Goal: Information Seeking & Learning: Learn about a topic

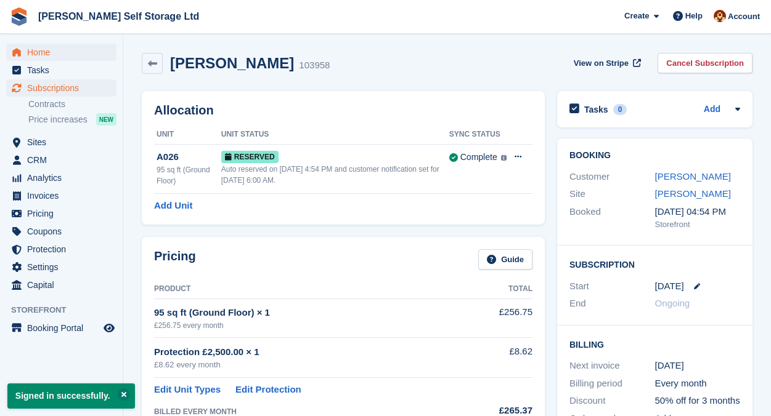
click at [35, 45] on span "Home" at bounding box center [64, 52] width 74 height 17
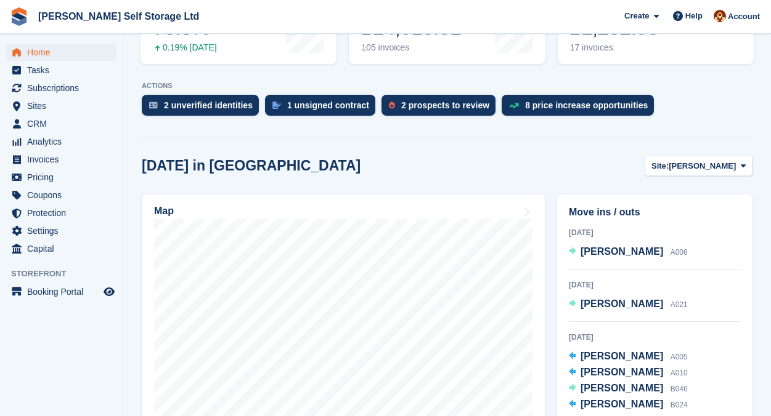
scroll to position [212, 0]
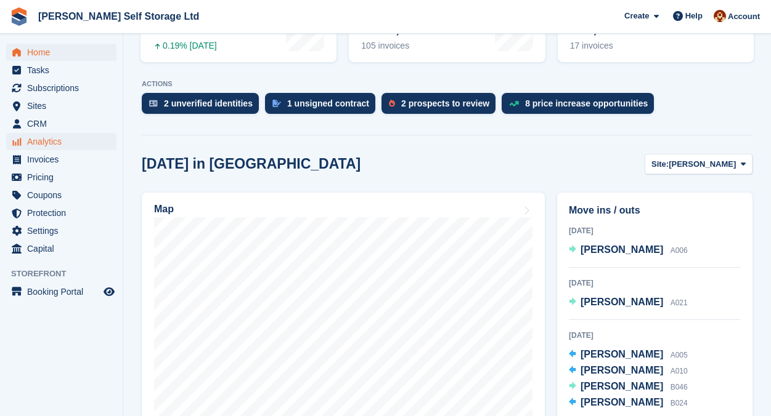
click at [47, 144] on span "Analytics" at bounding box center [64, 141] width 74 height 17
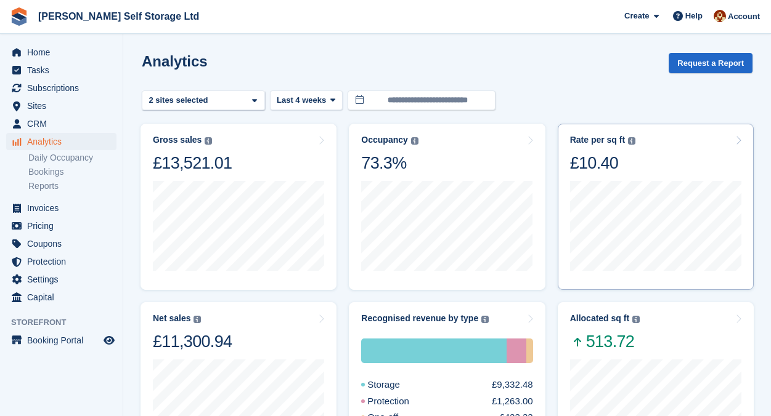
click at [643, 166] on div "Rate per sq ft Annualized storage revenue (after discounts, excluding tax) divi…" at bounding box center [655, 154] width 171 height 39
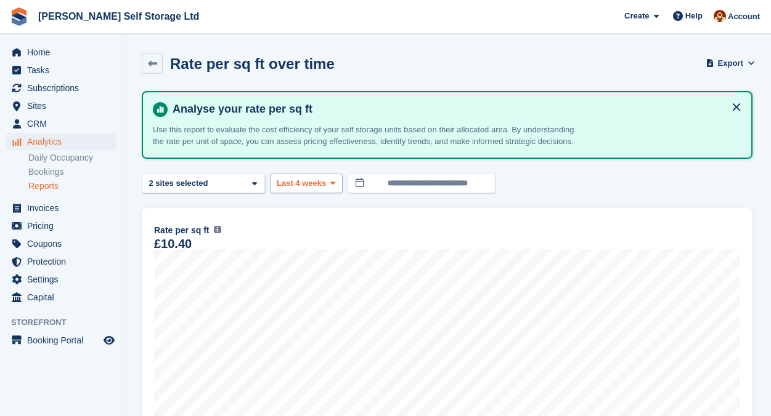
click at [325, 190] on span "Last 4 weeks" at bounding box center [301, 183] width 49 height 12
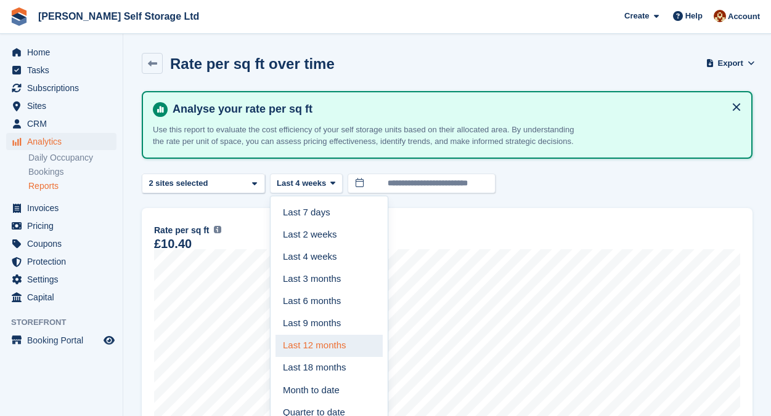
click at [336, 355] on link "Last 12 months" at bounding box center [328, 346] width 107 height 22
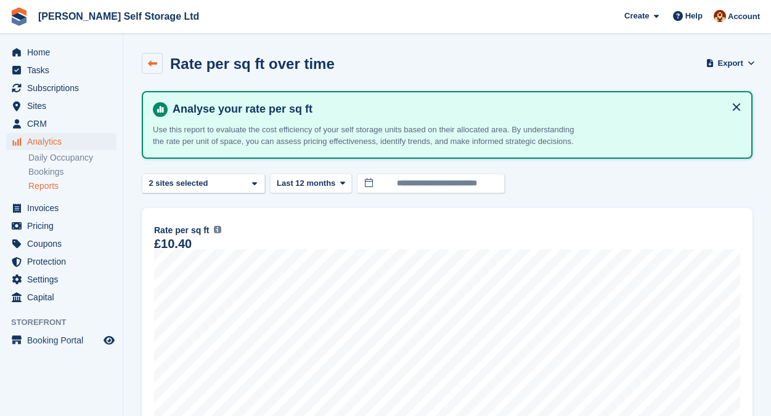
click at [155, 59] on icon at bounding box center [152, 63] width 9 height 9
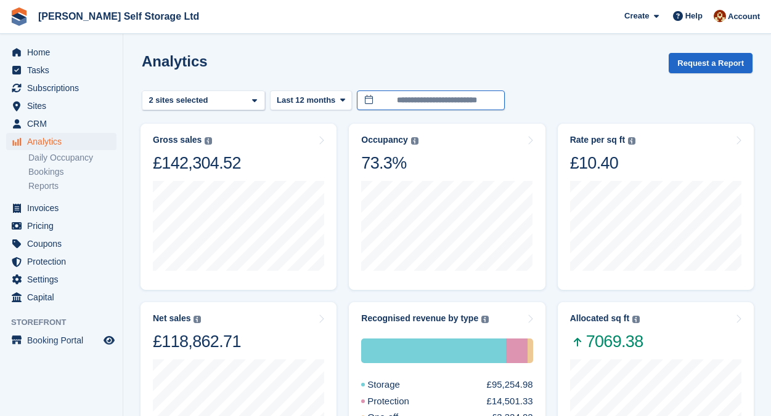
click at [417, 97] on input "**********" at bounding box center [431, 101] width 148 height 20
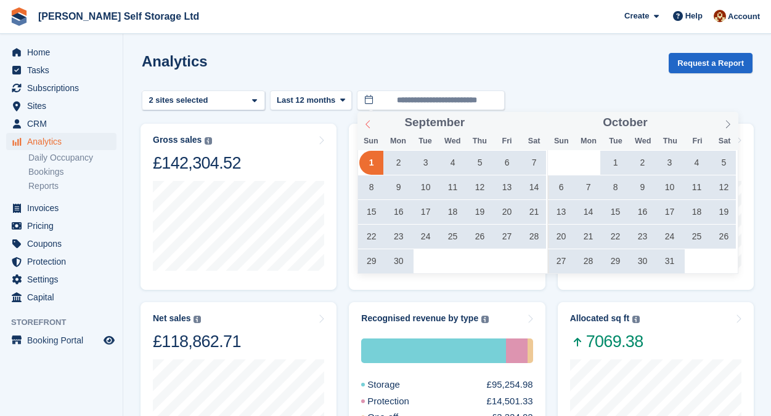
click at [368, 122] on icon at bounding box center [367, 124] width 9 height 9
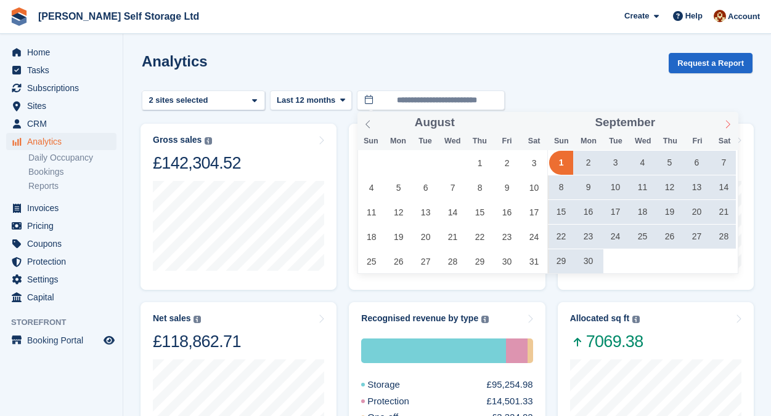
click at [728, 122] on icon at bounding box center [727, 124] width 9 height 9
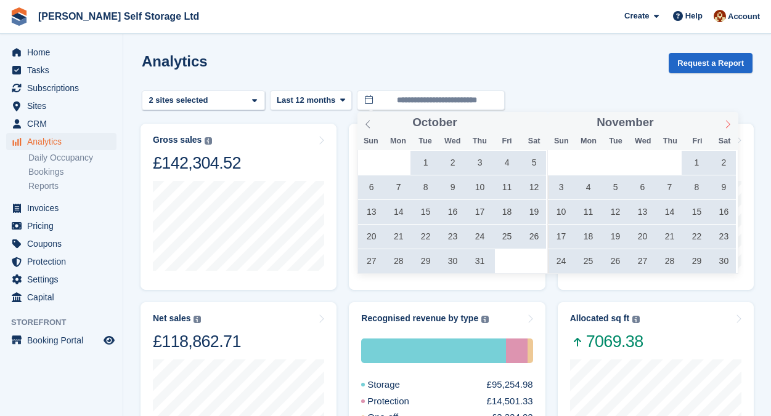
click at [728, 122] on icon at bounding box center [727, 124] width 9 height 9
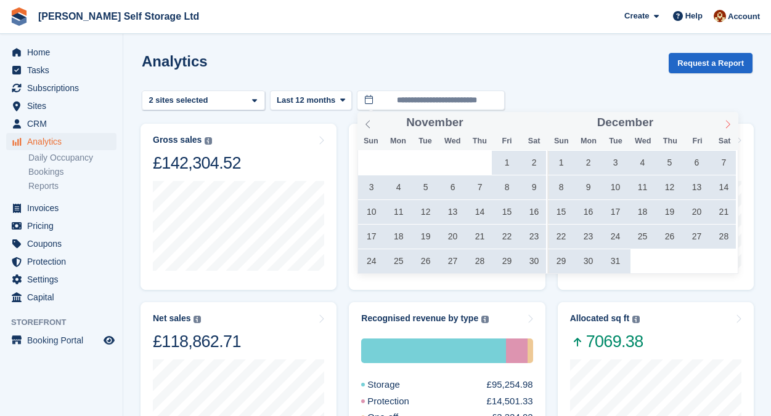
click at [728, 122] on icon at bounding box center [727, 124] width 9 height 9
type input "****"
click at [728, 122] on icon at bounding box center [727, 124] width 9 height 9
type input "****"
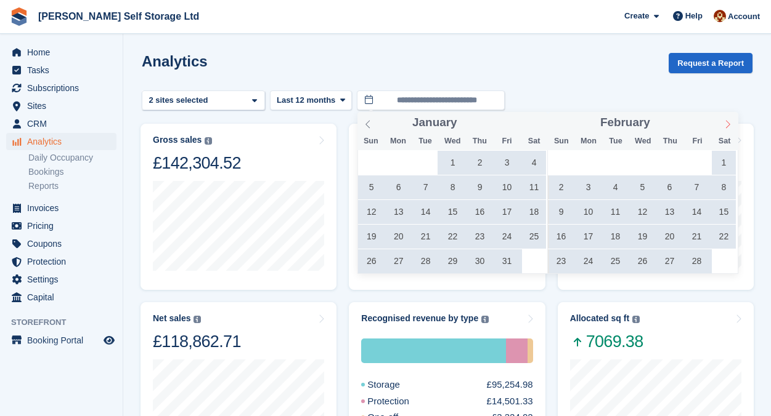
click at [728, 122] on icon at bounding box center [727, 124] width 9 height 9
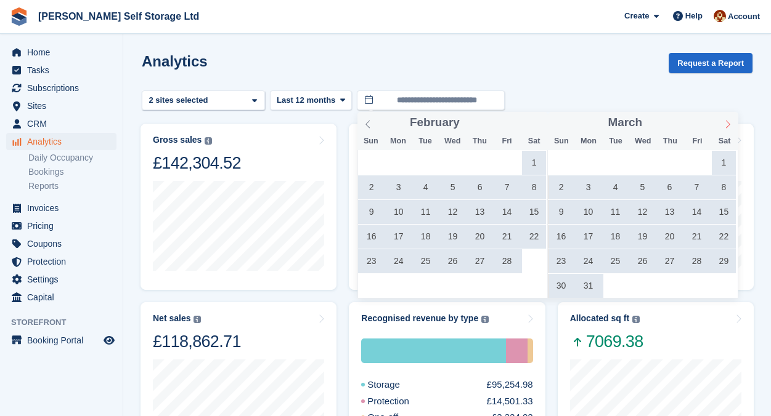
click at [728, 122] on icon at bounding box center [727, 124] width 9 height 9
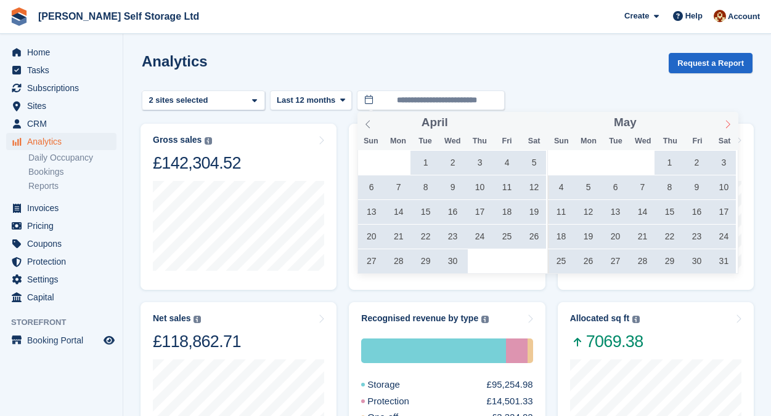
click at [728, 122] on icon at bounding box center [727, 124] width 9 height 9
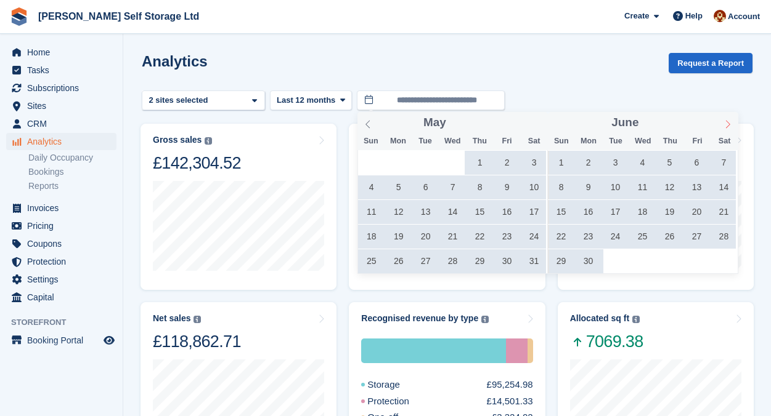
click at [728, 122] on icon at bounding box center [727, 124] width 9 height 9
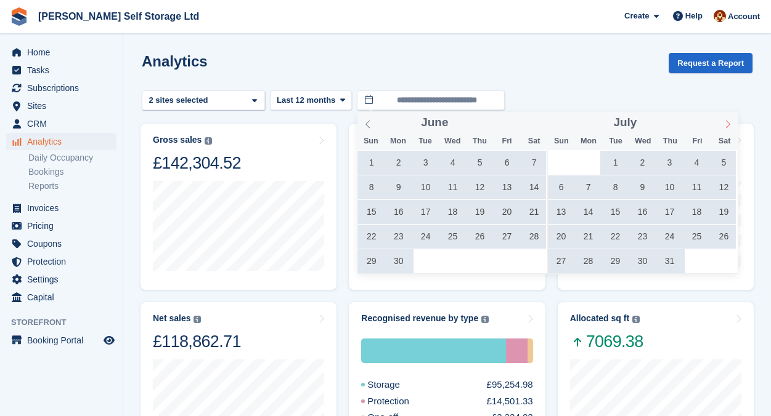
click at [728, 122] on icon at bounding box center [727, 124] width 9 height 9
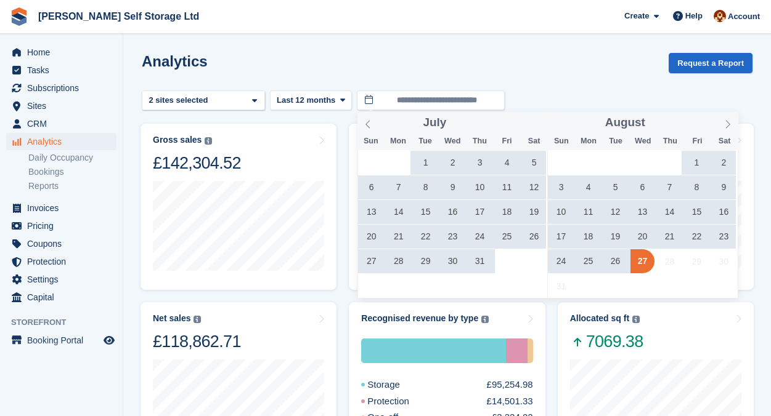
click at [373, 265] on span "27" at bounding box center [371, 262] width 24 height 24
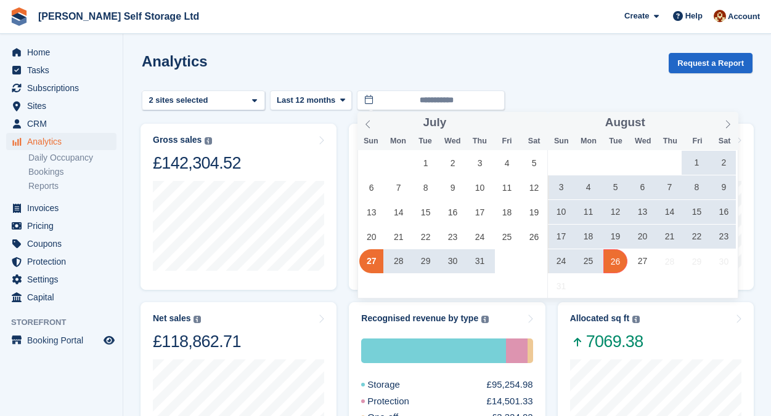
click at [614, 264] on span "26" at bounding box center [615, 262] width 24 height 24
type input "**********"
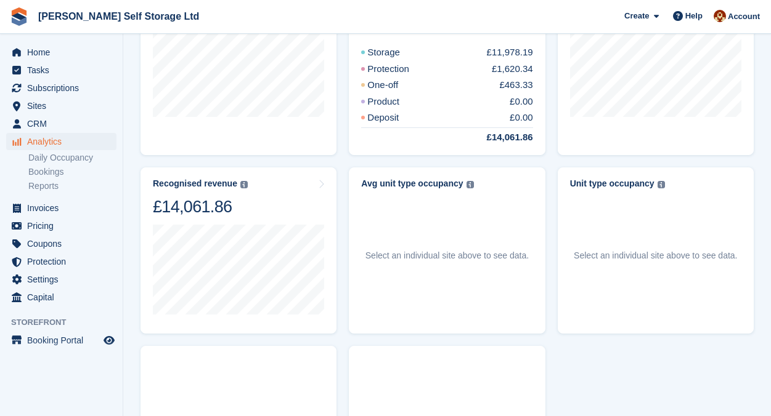
scroll to position [361, 0]
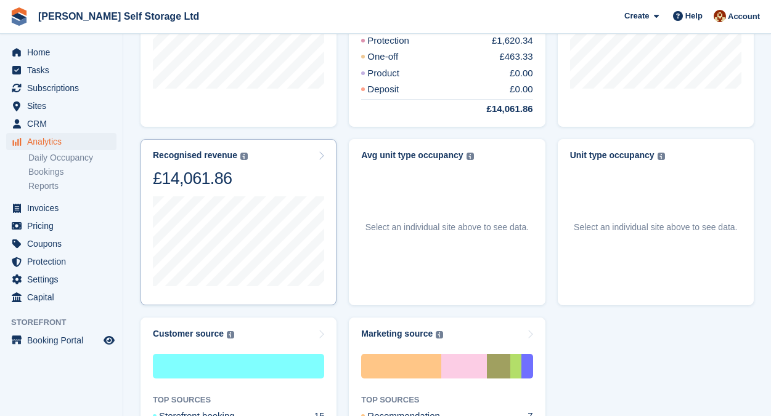
click at [200, 156] on div "Recognised revenue" at bounding box center [195, 155] width 84 height 10
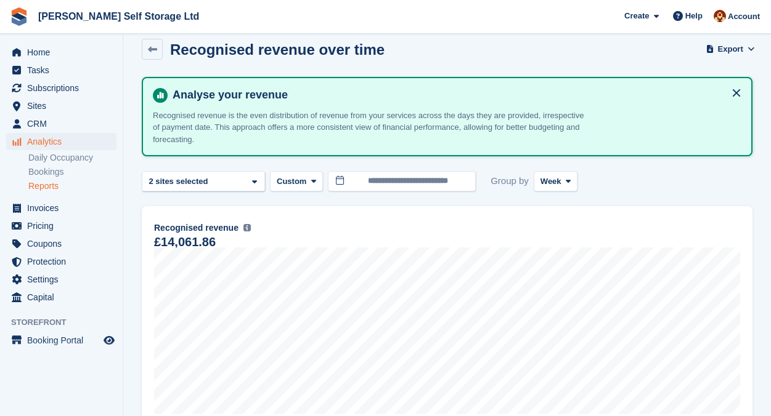
scroll to position [12, 0]
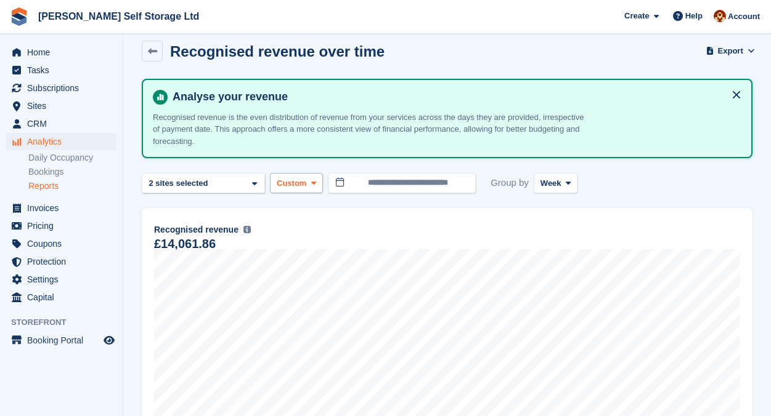
click at [297, 185] on span "Custom" at bounding box center [292, 183] width 30 height 12
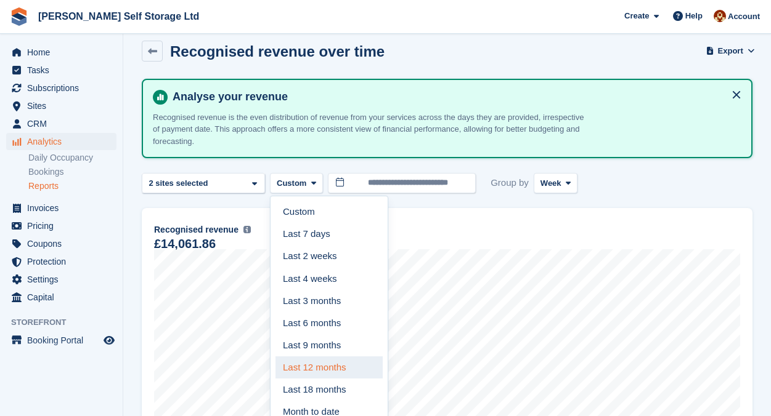
click at [338, 362] on link "Last 12 months" at bounding box center [328, 368] width 107 height 22
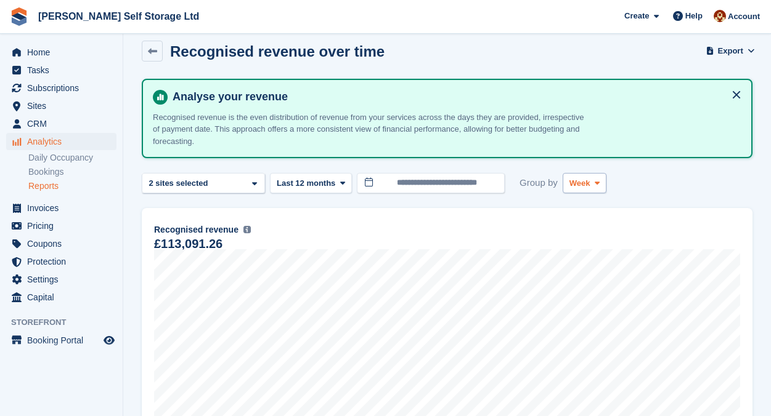
click at [590, 181] on span "Week" at bounding box center [579, 183] width 21 height 12
click at [594, 259] on link "Month" at bounding box center [621, 257] width 107 height 22
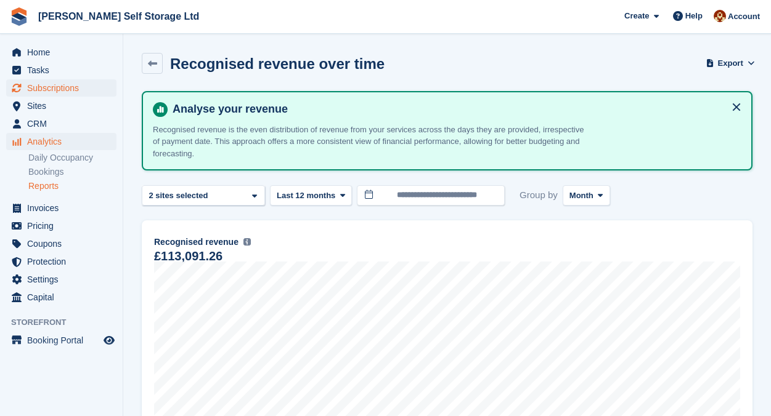
click at [65, 84] on span "Subscriptions" at bounding box center [64, 87] width 74 height 17
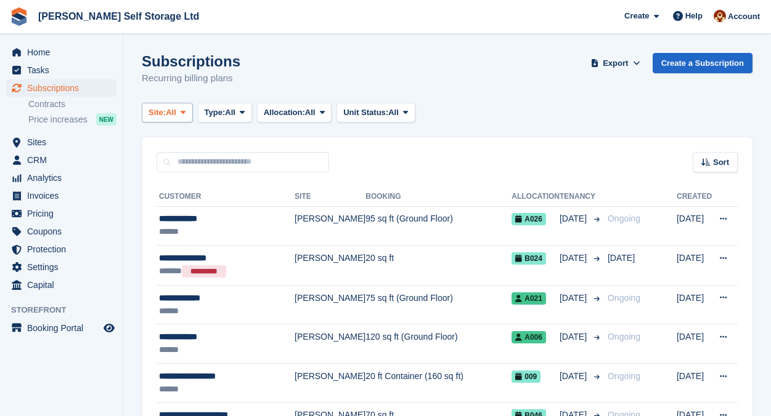
click at [185, 112] on icon at bounding box center [183, 112] width 5 height 8
click at [185, 114] on icon at bounding box center [183, 112] width 5 height 8
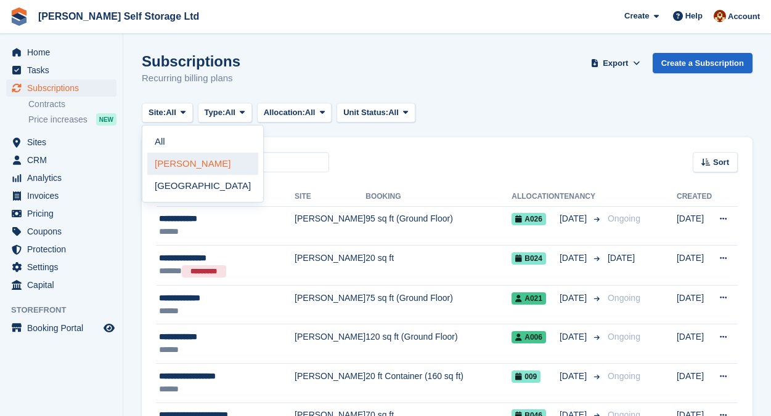
click at [185, 166] on link "[PERSON_NAME]" at bounding box center [202, 164] width 111 height 22
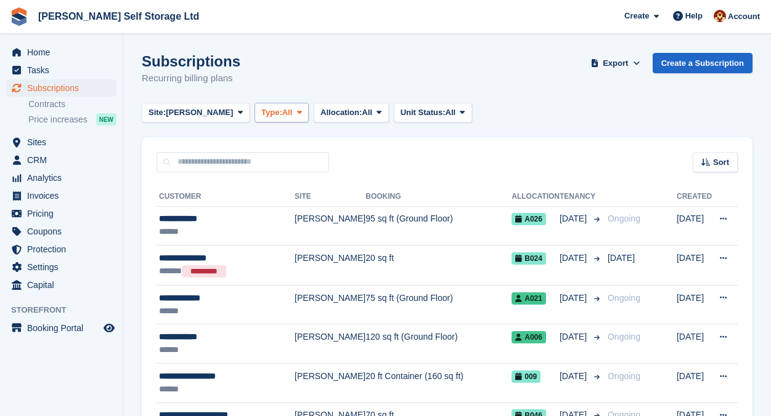
click at [297, 113] on icon at bounding box center [299, 112] width 5 height 8
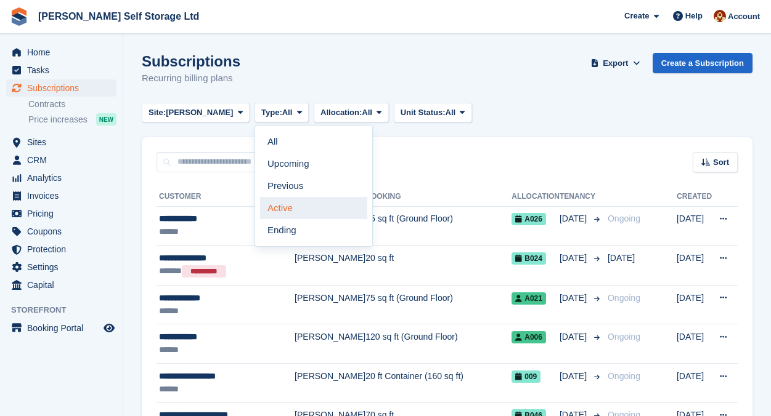
click at [270, 210] on link "Active" at bounding box center [313, 208] width 107 height 22
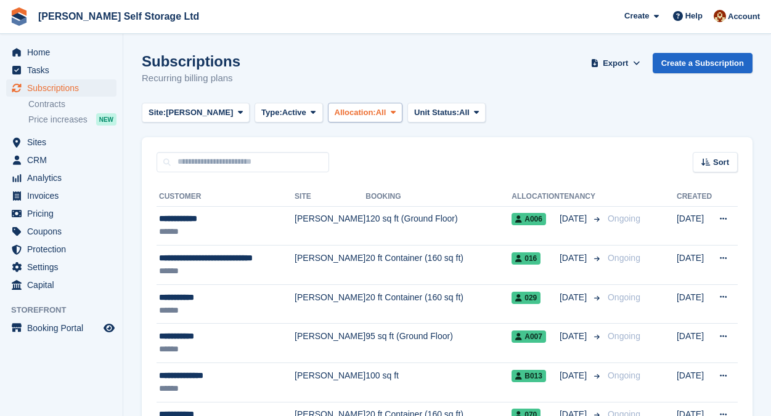
click at [376, 110] on span "All" at bounding box center [381, 113] width 10 height 12
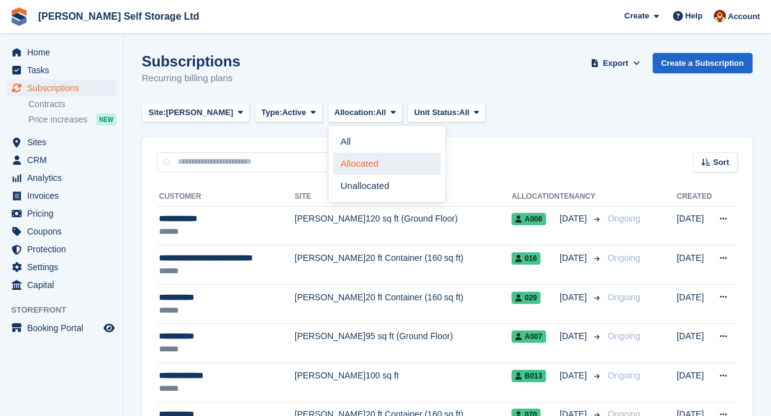
click at [386, 163] on link "Allocated" at bounding box center [386, 164] width 107 height 22
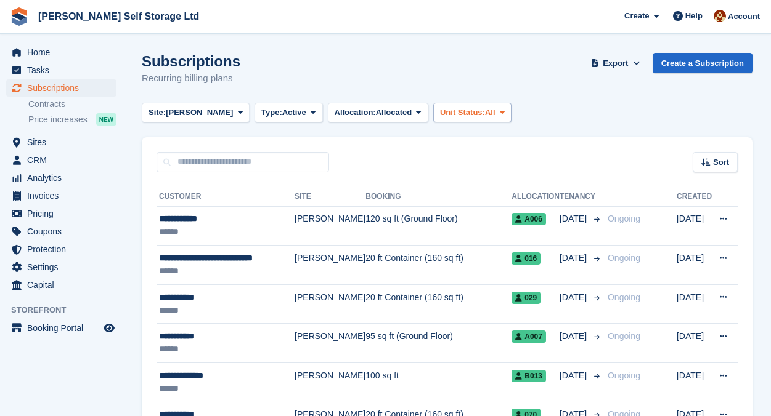
click at [440, 114] on span "Unit Status:" at bounding box center [462, 113] width 45 height 12
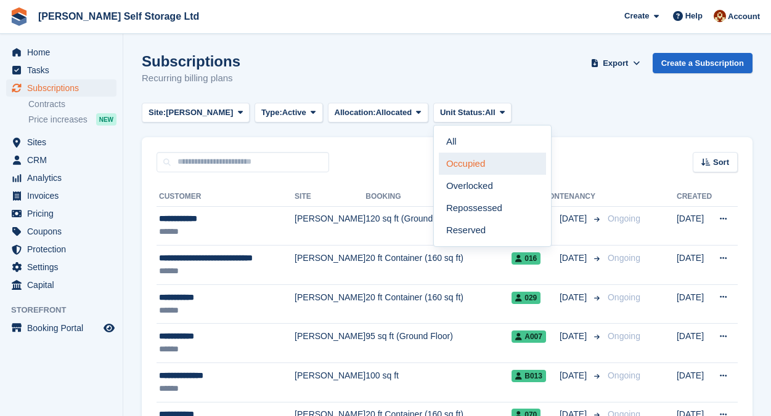
click at [465, 165] on link "Occupied" at bounding box center [492, 164] width 107 height 22
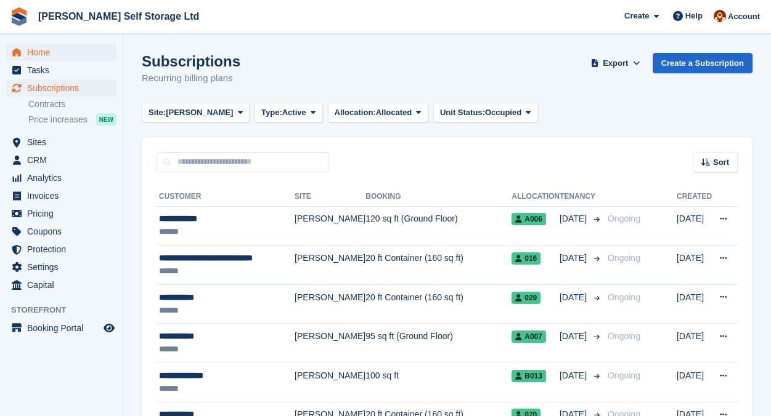
click at [34, 54] on span "Home" at bounding box center [64, 52] width 74 height 17
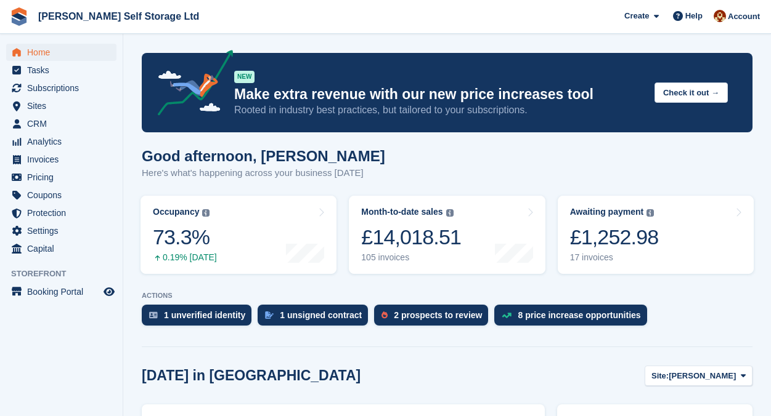
click at [107, 370] on aside "Home Tasks Subscriptions Subscriptions Subscriptions Contracts Price increases …" at bounding box center [61, 211] width 123 height 355
click at [50, 144] on span "Analytics" at bounding box center [64, 141] width 74 height 17
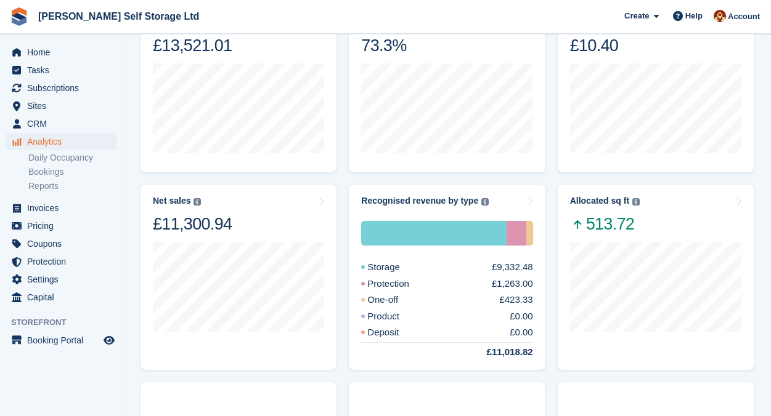
scroll to position [123, 0]
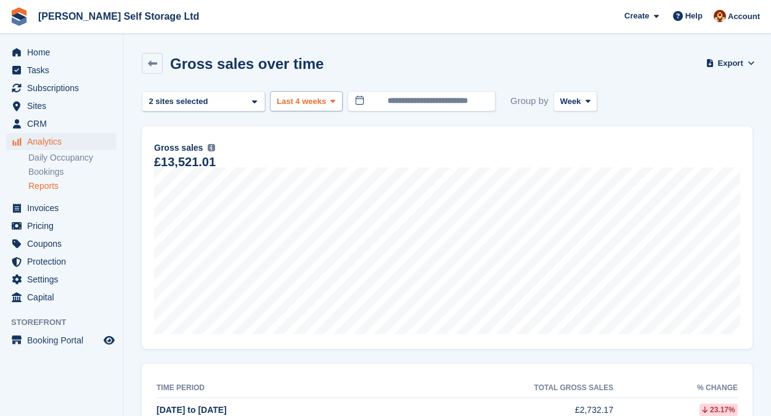
click at [328, 97] on button "Last 4 weeks" at bounding box center [306, 101] width 73 height 20
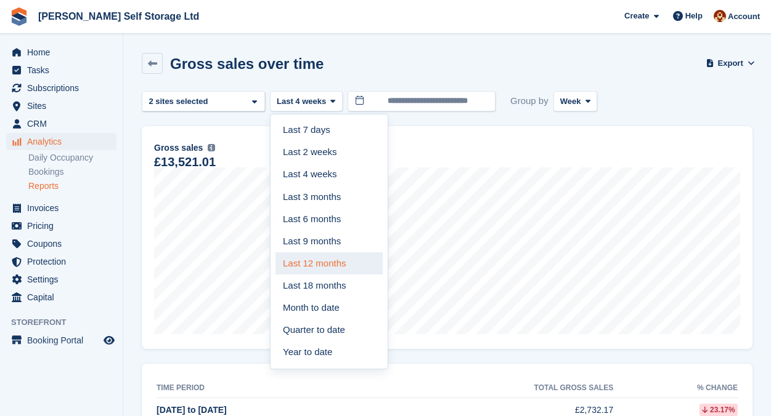
click at [333, 263] on link "Last 12 months" at bounding box center [328, 264] width 107 height 22
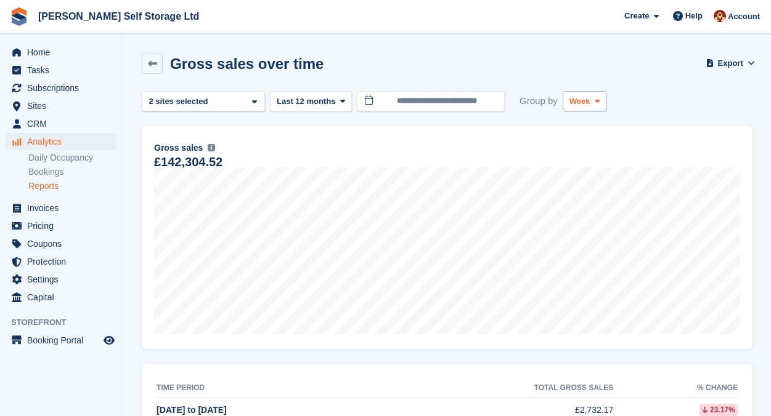
click at [598, 100] on icon at bounding box center [597, 101] width 5 height 8
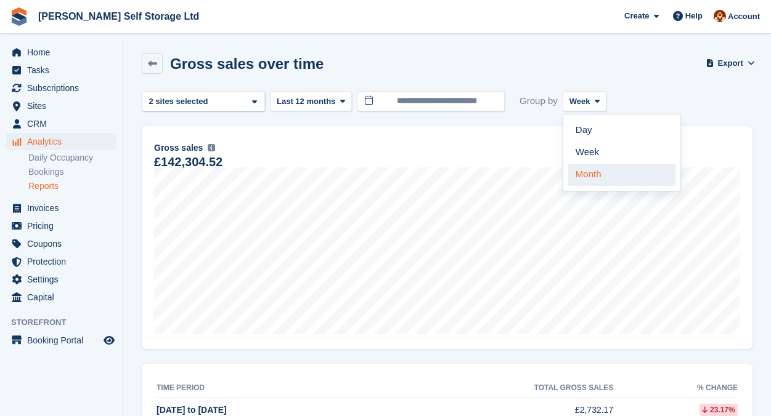
click at [591, 174] on link "Month" at bounding box center [621, 175] width 107 height 22
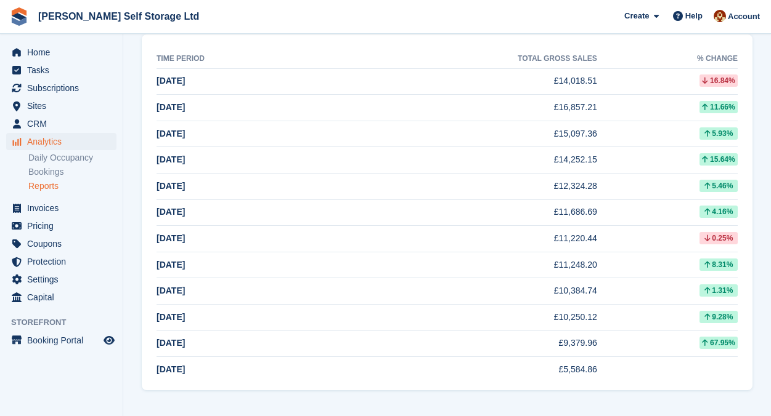
scroll to position [330, 0]
